Goal: Find specific page/section: Find specific page/section

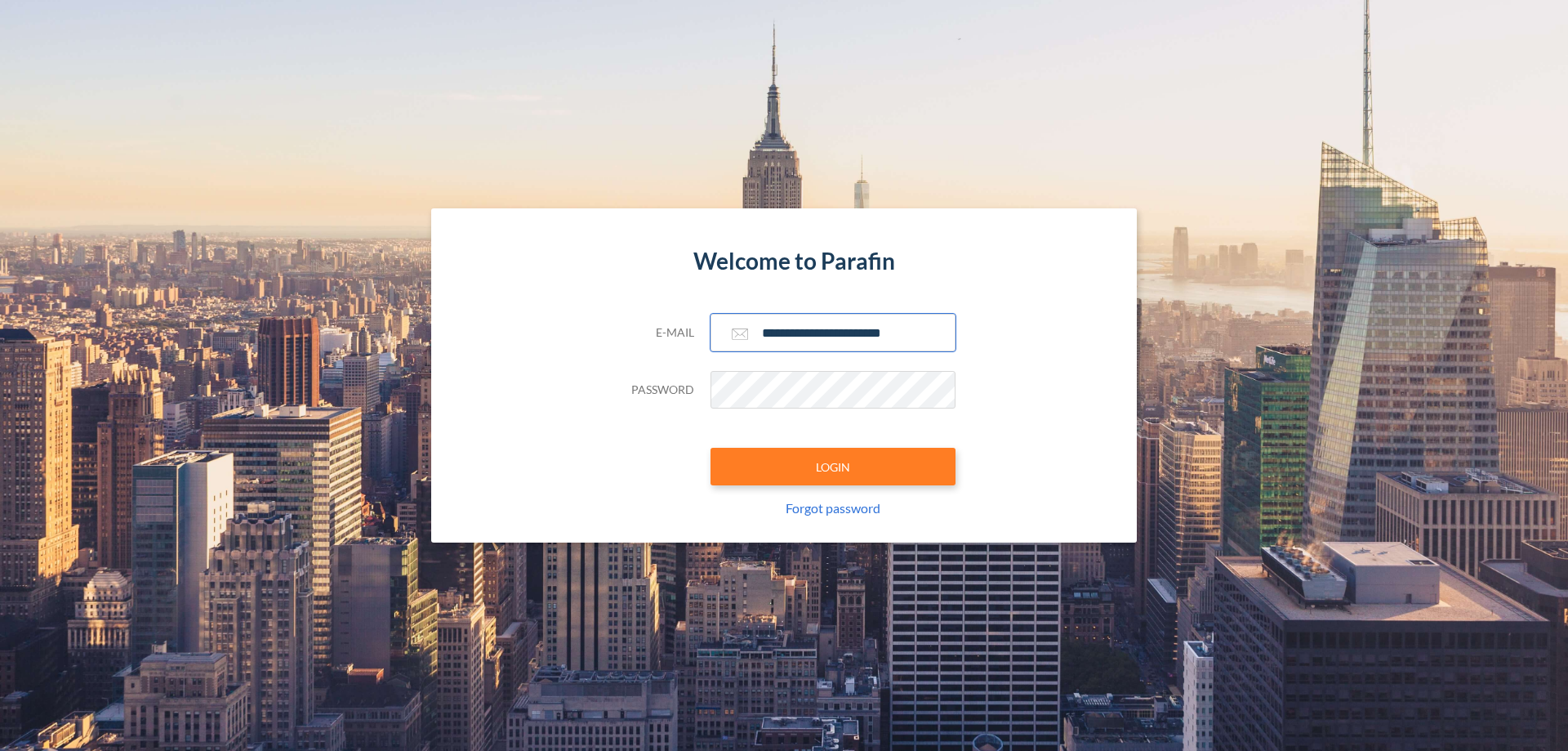
type input "**********"
click at [833, 467] on button "LOGIN" at bounding box center [833, 467] width 245 height 37
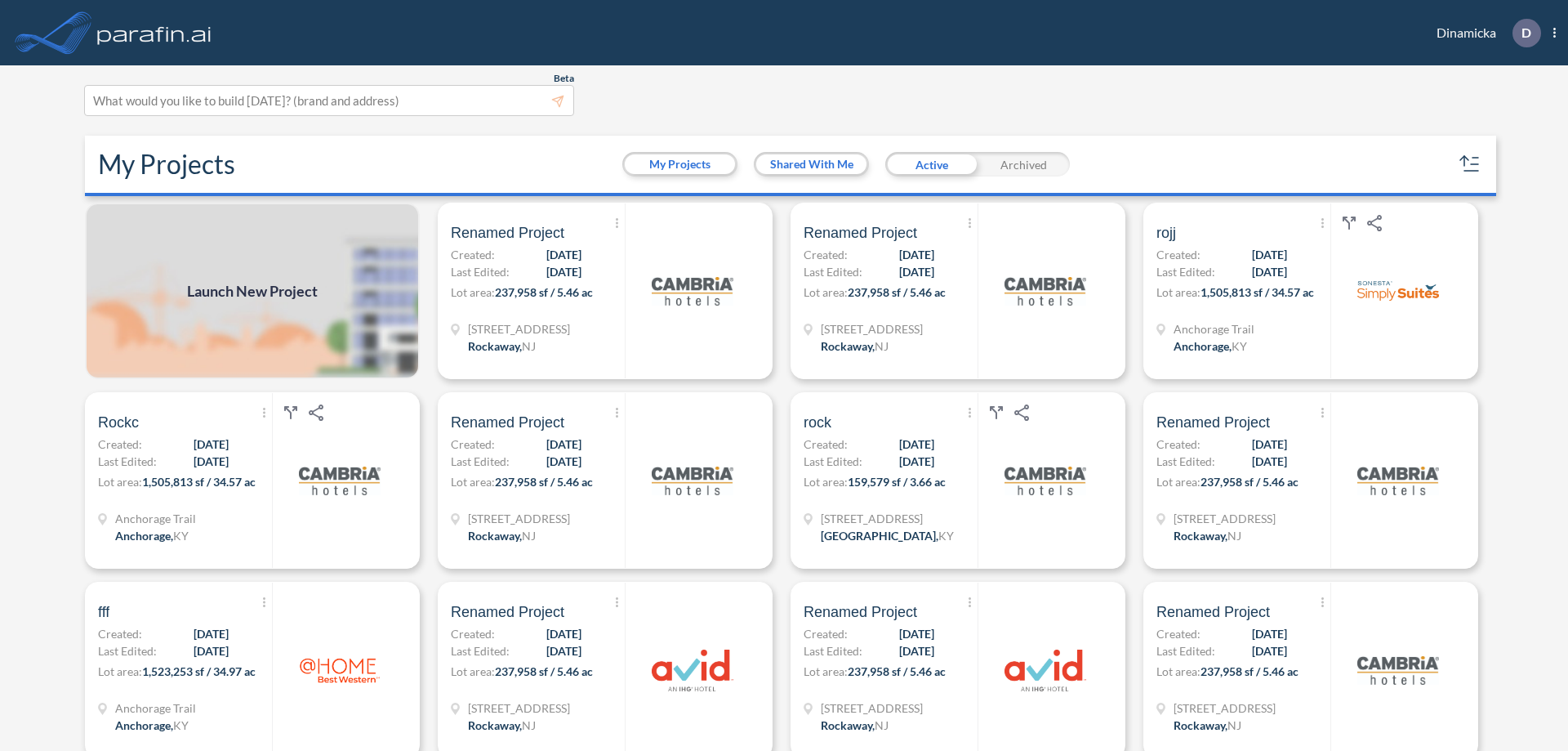
scroll to position [4, 0]
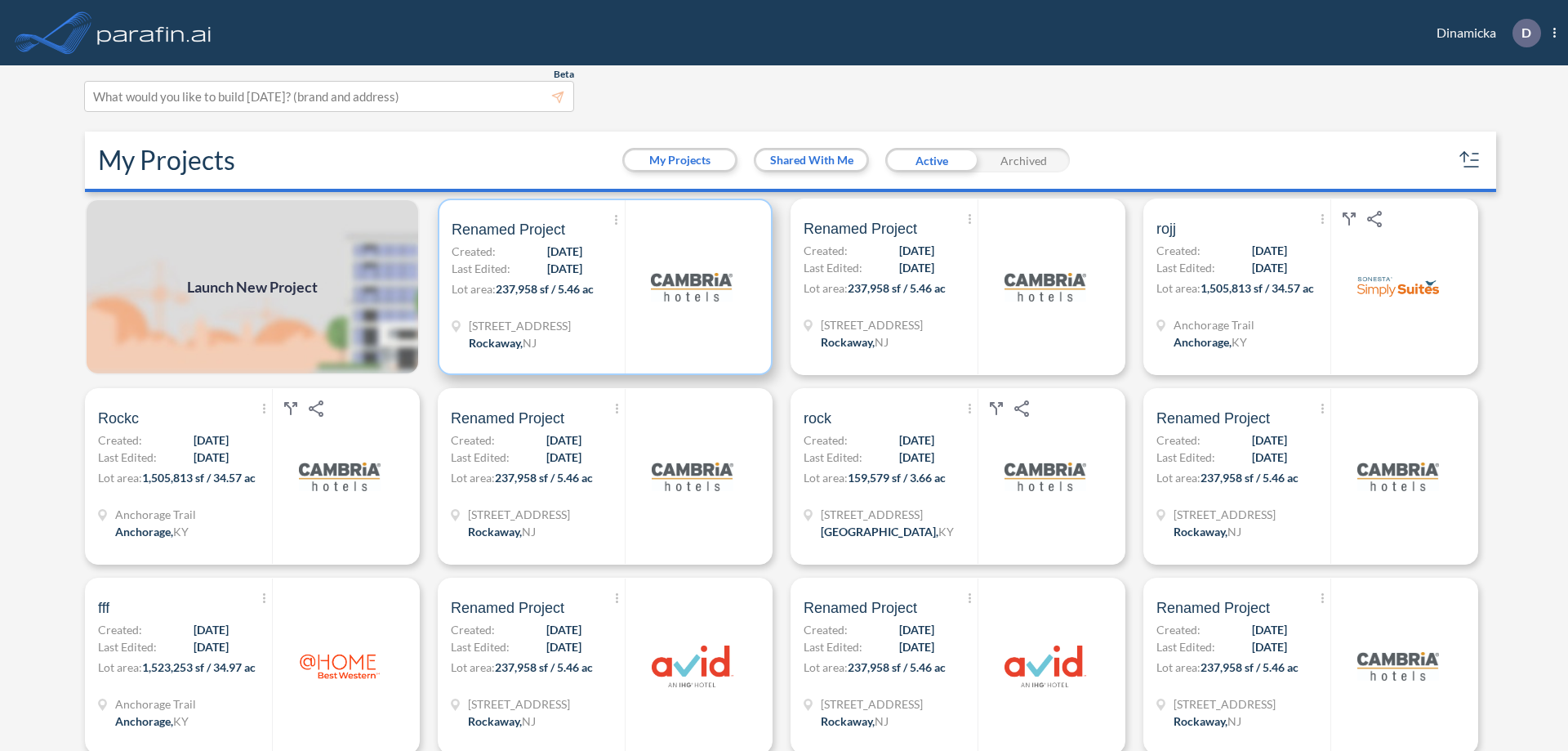
click at [602, 287] on p "Lot area: 237,958 sf / 5.46 ac" at bounding box center [537, 292] width 173 height 24
